Goal: Transaction & Acquisition: Register for event/course

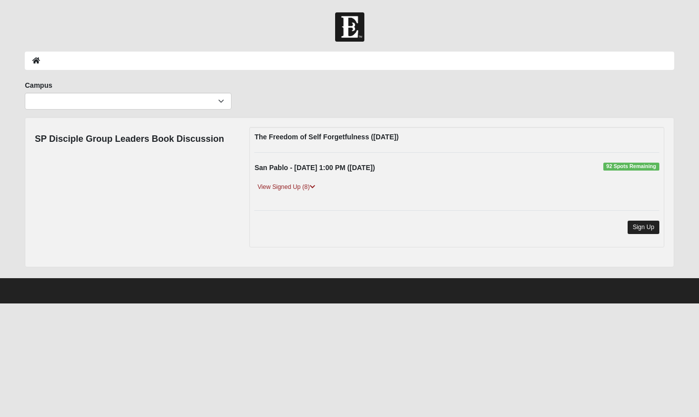
click at [643, 224] on link "Sign Up" at bounding box center [644, 227] width 32 height 13
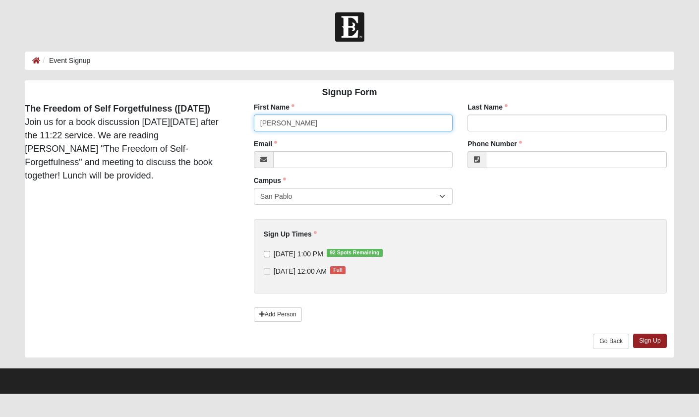
type input "[PERSON_NAME]"
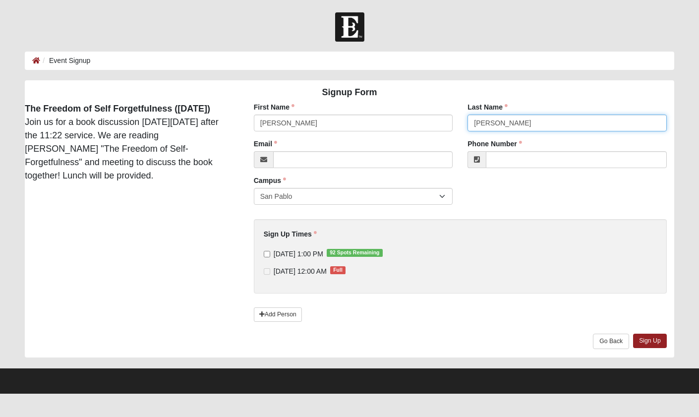
type input "[PERSON_NAME]"
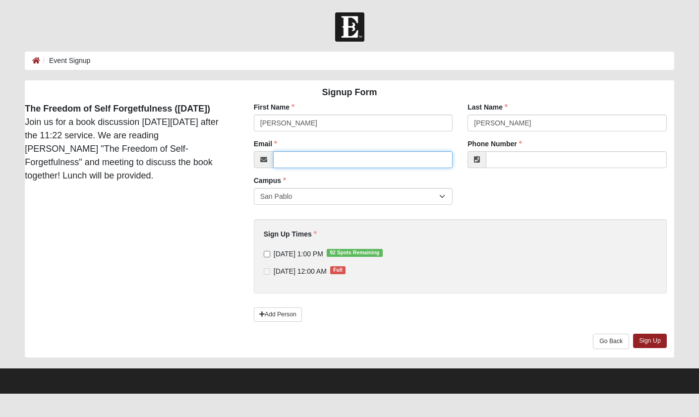
type input "[EMAIL_ADDRESS][DOMAIN_NAME]"
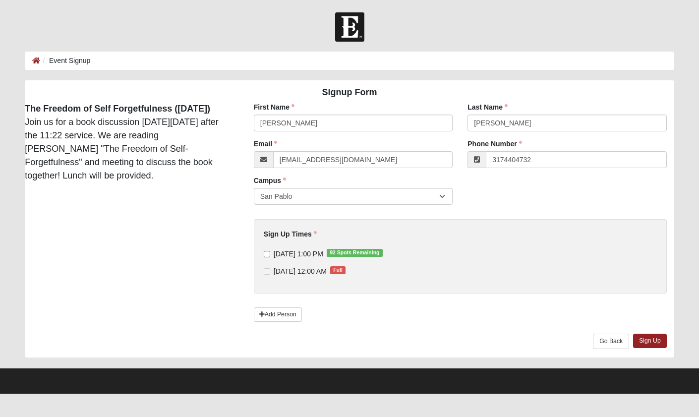
type input "[PHONE_NUMBER]"
click at [266, 254] on input "[DATE] 1:00 PM 92 Spots Remaining" at bounding box center [267, 254] width 6 height 6
checkbox input "true"
click at [647, 340] on link "Sign Up" at bounding box center [650, 341] width 34 height 14
